Goal: Task Accomplishment & Management: Complete application form

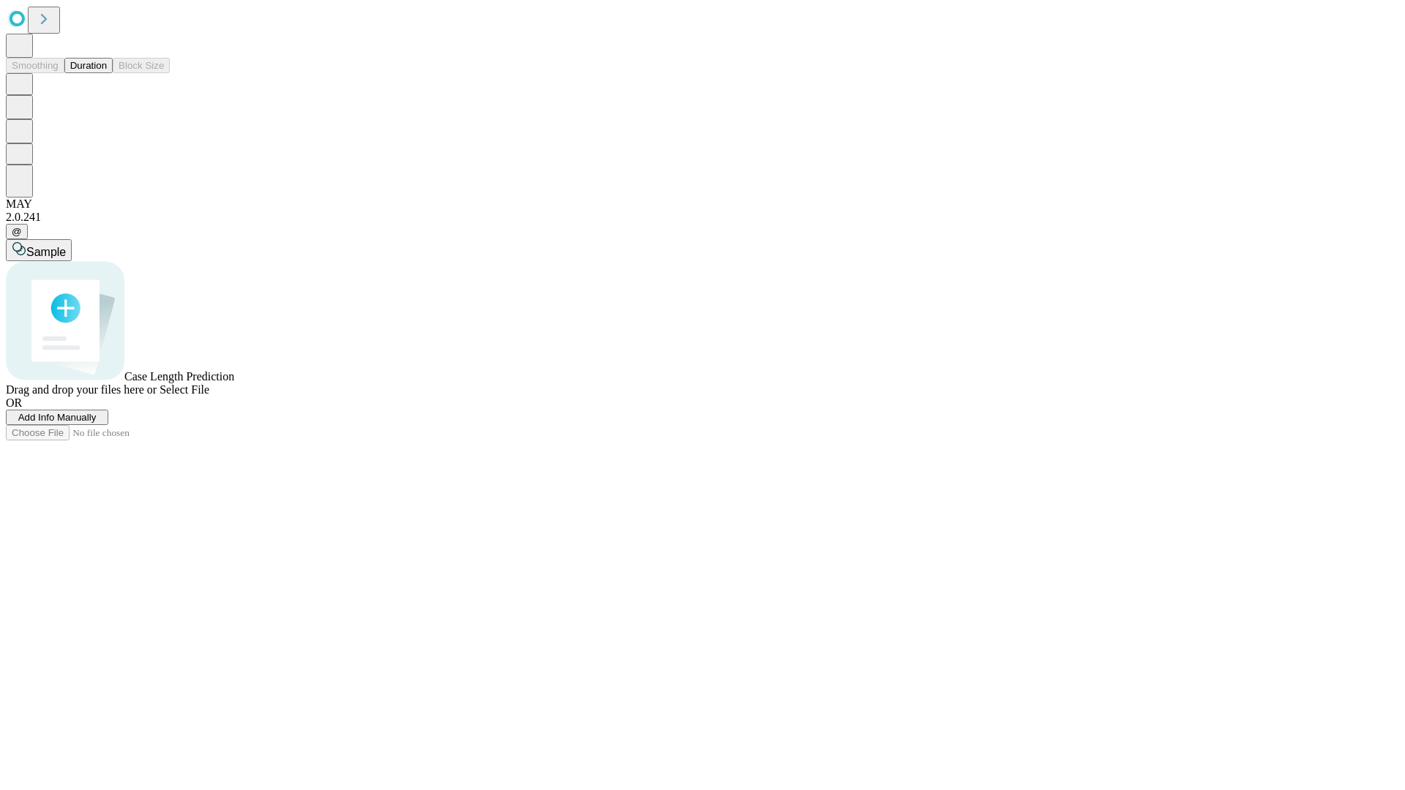
click at [97, 423] on span "Add Info Manually" at bounding box center [57, 417] width 78 height 11
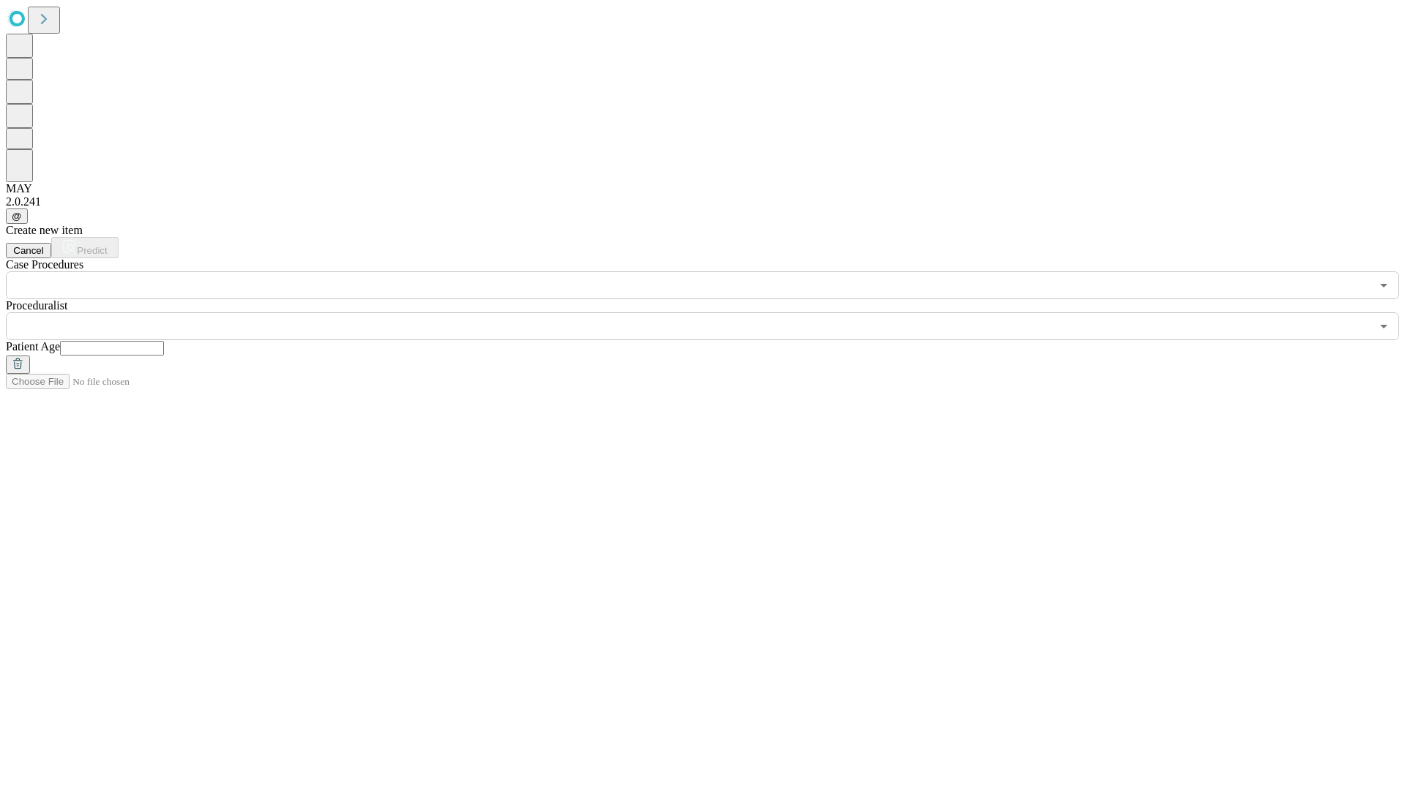
click at [164, 341] on input "text" at bounding box center [112, 348] width 104 height 15
type input "**"
click at [713, 313] on input "text" at bounding box center [688, 327] width 1365 height 28
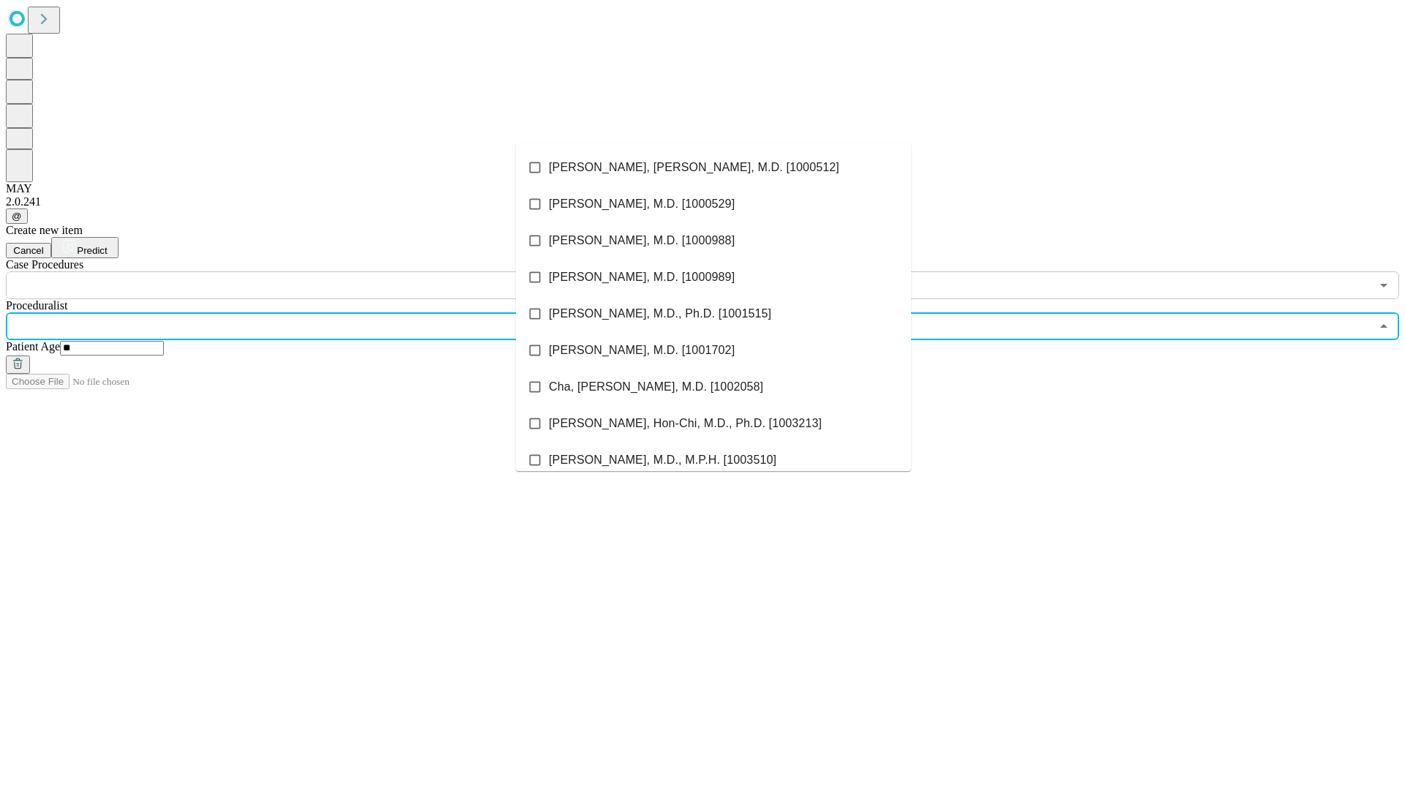
click at [714, 168] on li "[PERSON_NAME], [PERSON_NAME], M.D. [1000512]" at bounding box center [713, 167] width 395 height 37
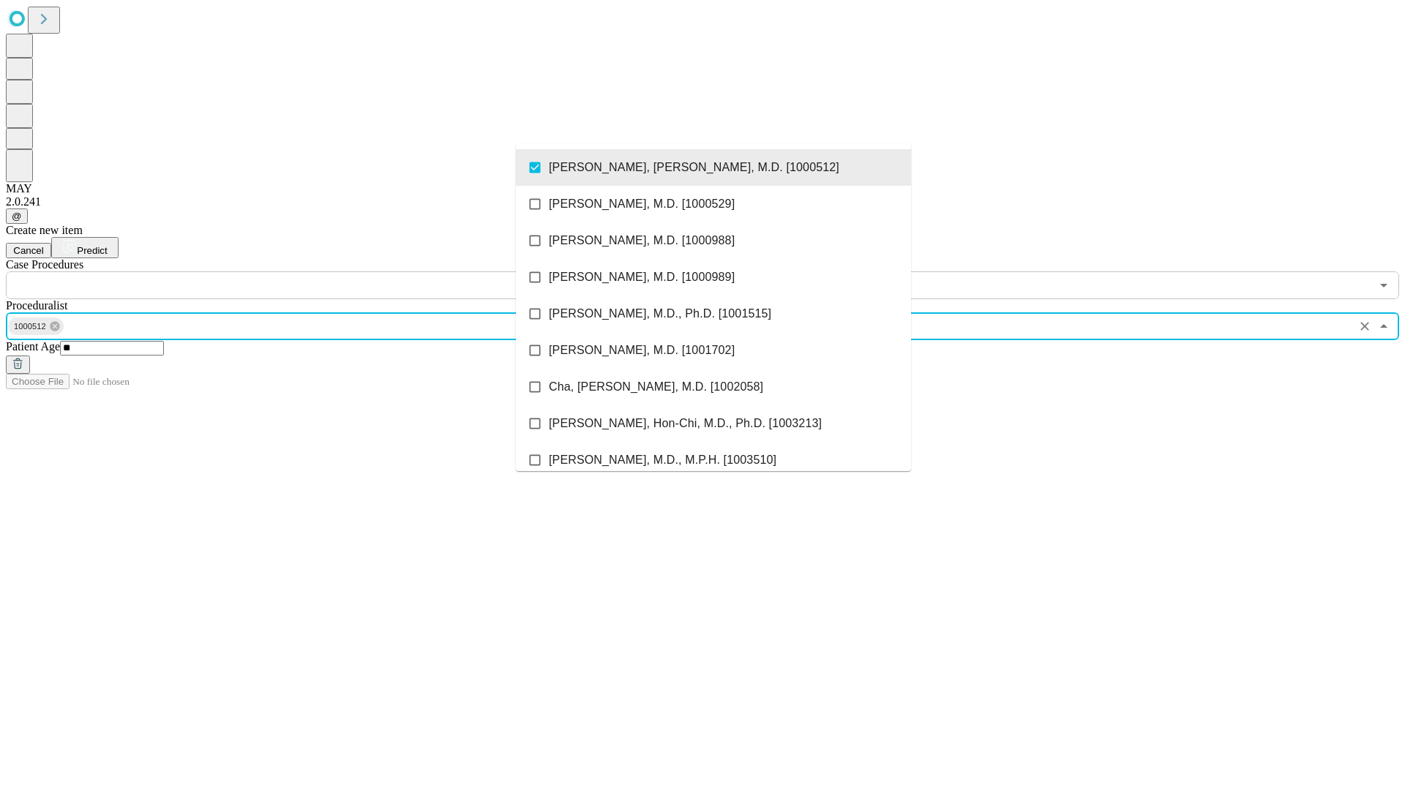
click at [307, 272] on input "text" at bounding box center [688, 286] width 1365 height 28
